Goal: Find specific page/section

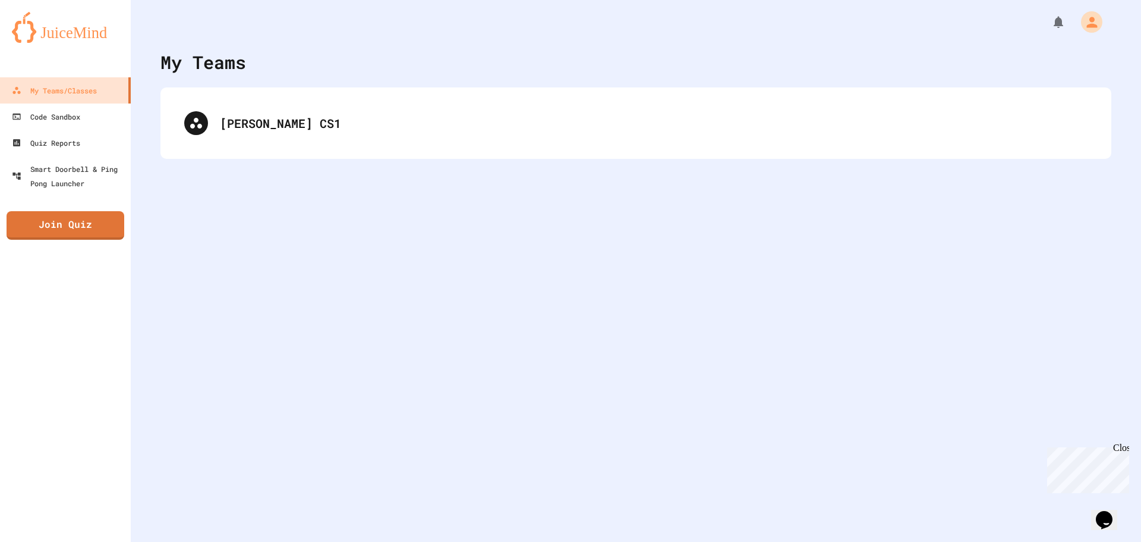
click at [163, 119] on div "[PERSON_NAME] CS1" at bounding box center [636, 122] width 951 height 71
click at [201, 128] on div "[PERSON_NAME] CS1" at bounding box center [635, 123] width 927 height 48
click at [202, 128] on div "[PERSON_NAME] CS1" at bounding box center [635, 123] width 927 height 48
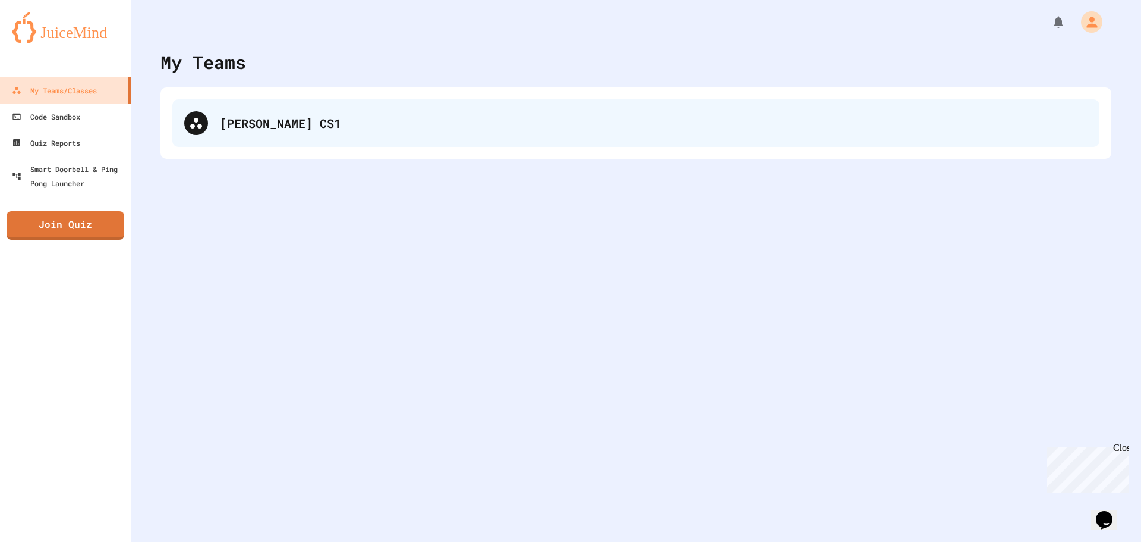
click at [206, 122] on div at bounding box center [196, 123] width 24 height 24
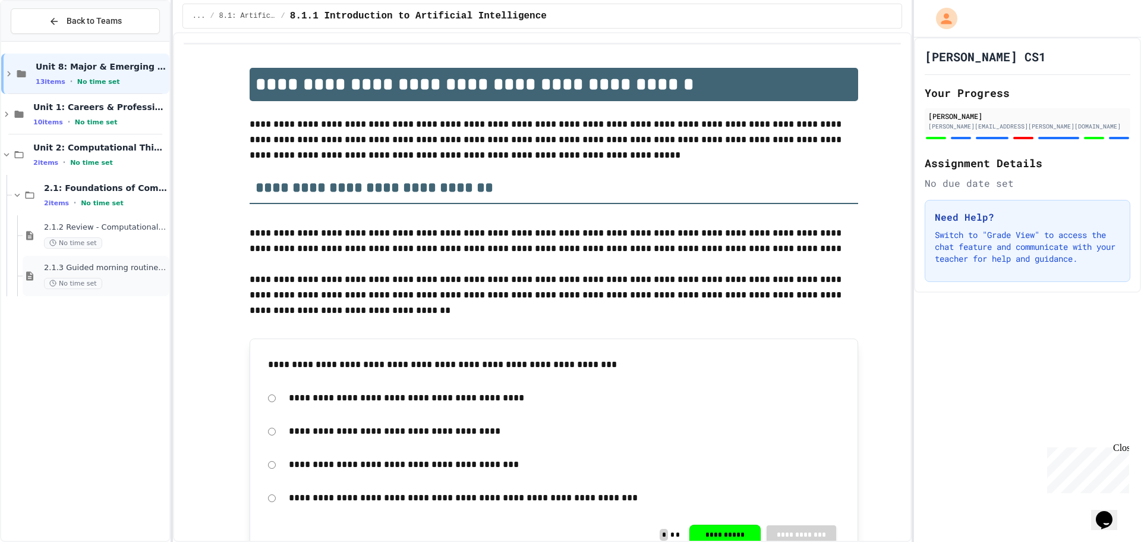
click at [137, 272] on span "2.1.3 Guided morning routine flowchart" at bounding box center [105, 268] width 123 height 10
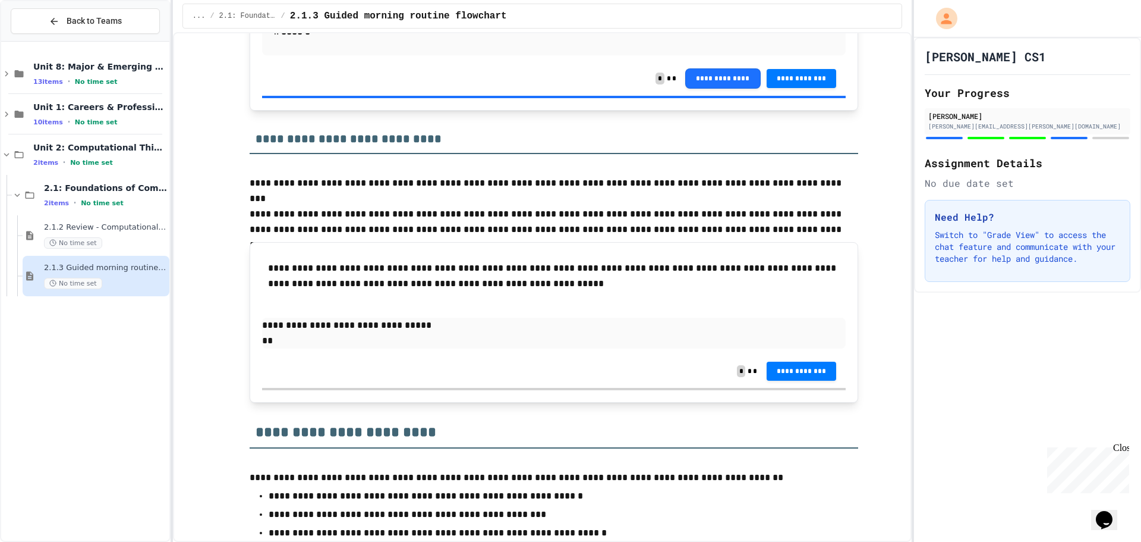
scroll to position [1568, 0]
